Goal: Information Seeking & Learning: Find specific fact

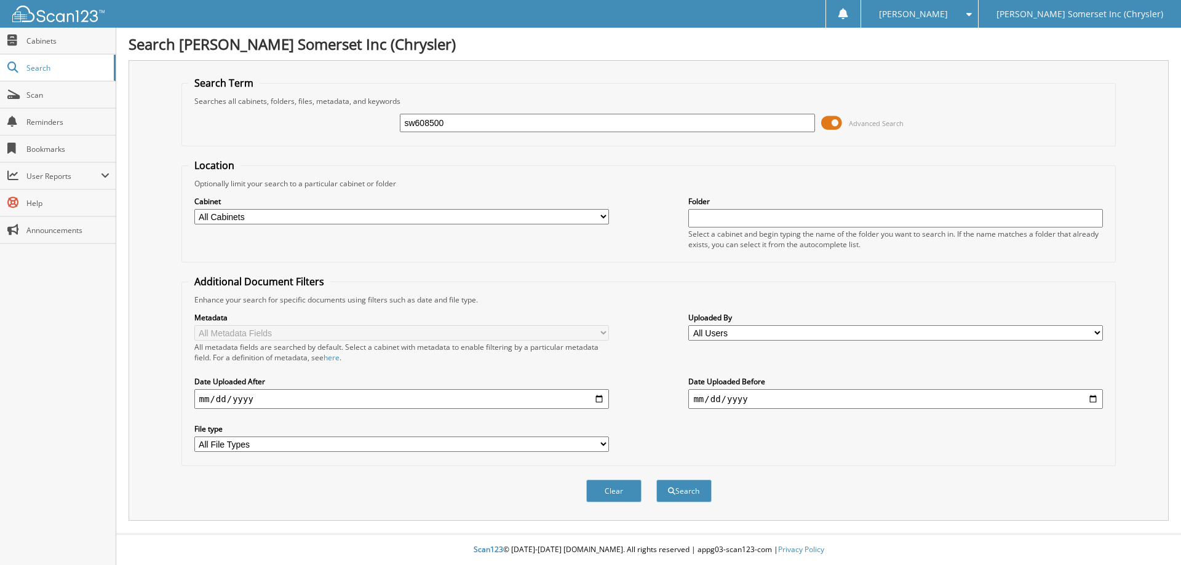
type input "sw608500"
click at [656, 480] on button "Search" at bounding box center [683, 491] width 55 height 23
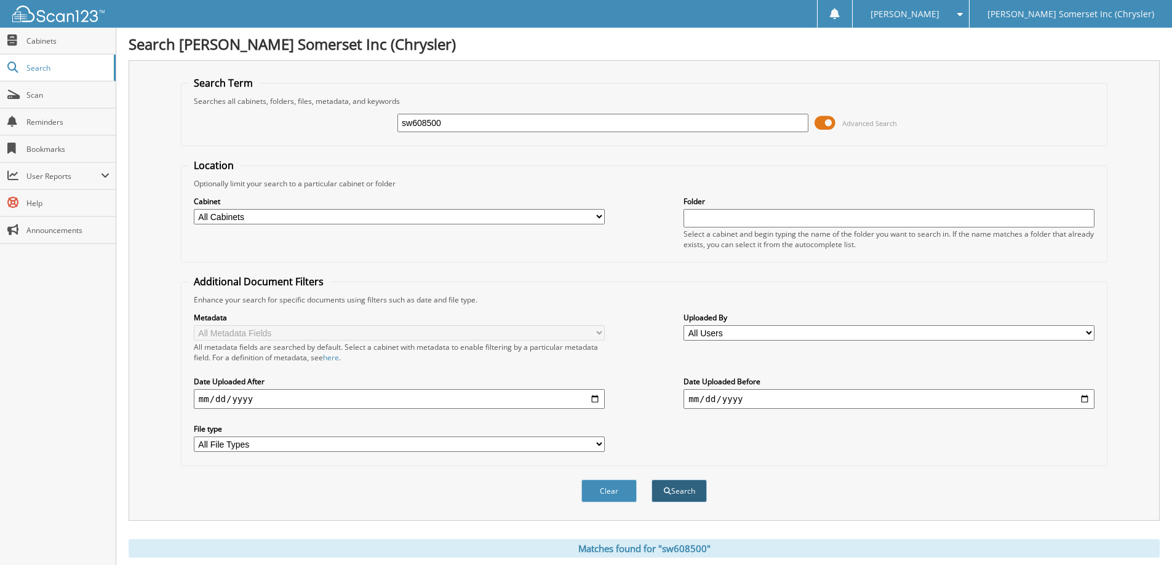
click at [669, 488] on span "submit" at bounding box center [667, 491] width 7 height 7
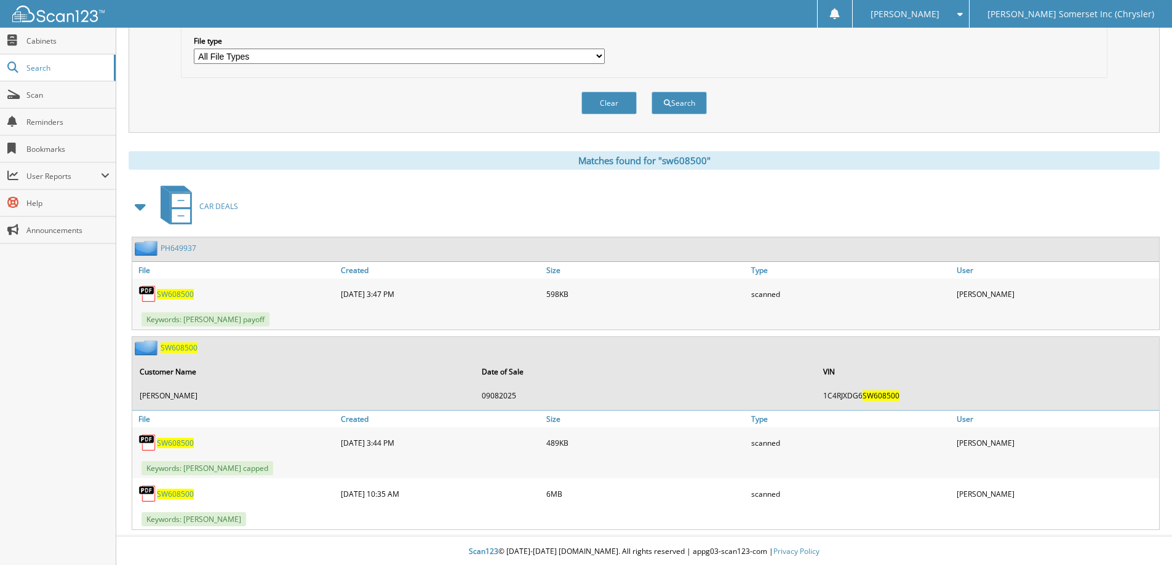
scroll to position [391, 0]
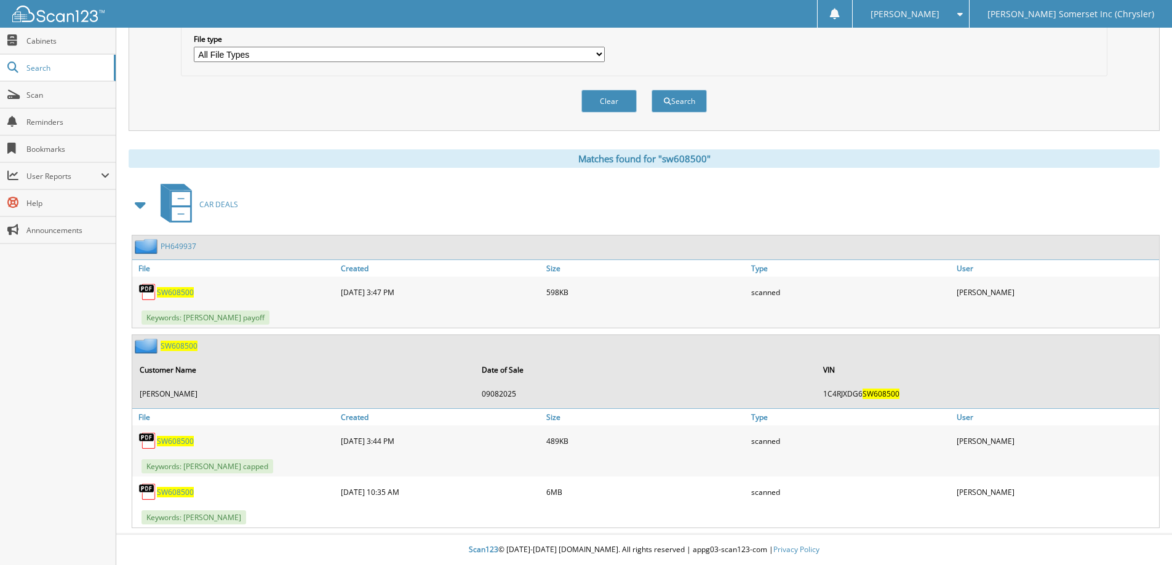
click at [179, 490] on span "SW608500" at bounding box center [175, 492] width 37 height 10
click at [178, 289] on span "SW608500" at bounding box center [175, 292] width 37 height 10
click at [170, 292] on span "SW608500" at bounding box center [175, 292] width 37 height 10
click at [170, 290] on span "SW608500" at bounding box center [175, 292] width 37 height 10
click at [1003, 109] on div "Clear Search" at bounding box center [644, 101] width 926 height 50
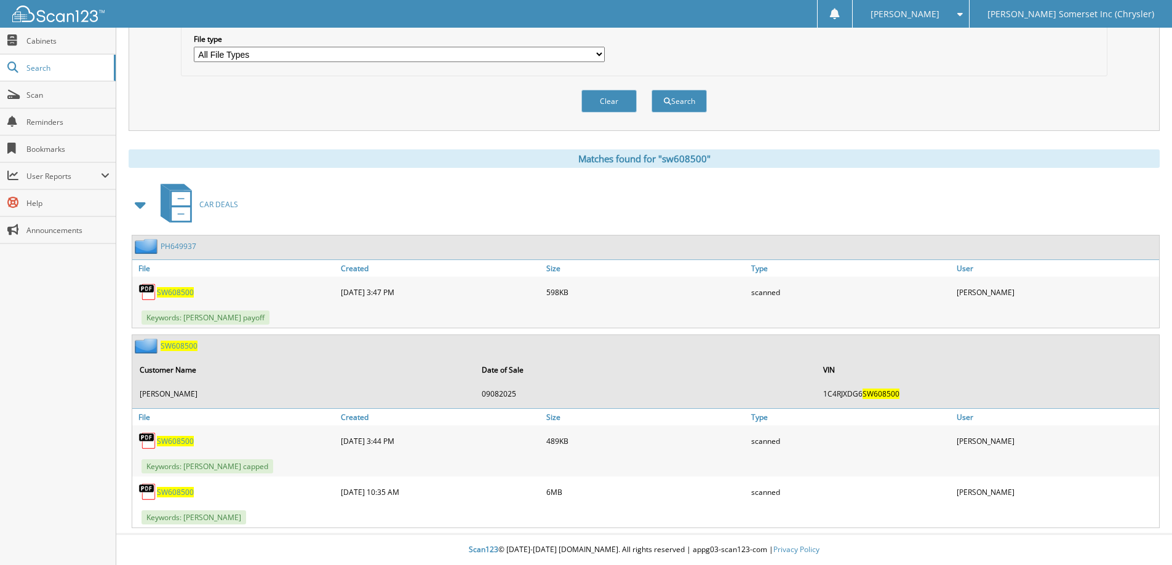
click at [167, 287] on span "SW608500" at bounding box center [175, 292] width 37 height 10
click at [177, 294] on span "SW608500" at bounding box center [175, 292] width 37 height 10
